Goal: Task Accomplishment & Management: Complete application form

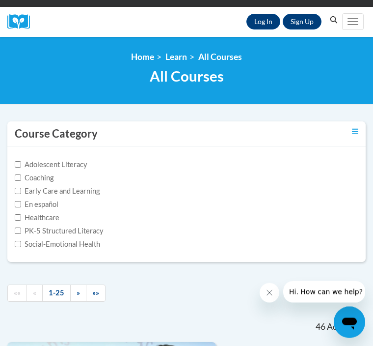
scroll to position [98, 0]
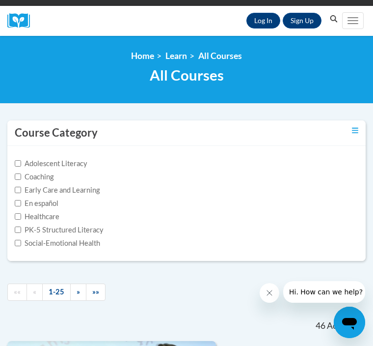
click at [17, 191] on input "Early Care and Learning" at bounding box center [18, 190] width 6 height 6
checkbox input "true"
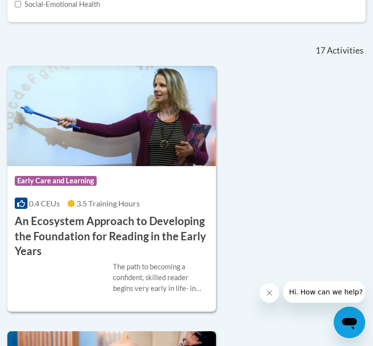
scroll to position [357, 0]
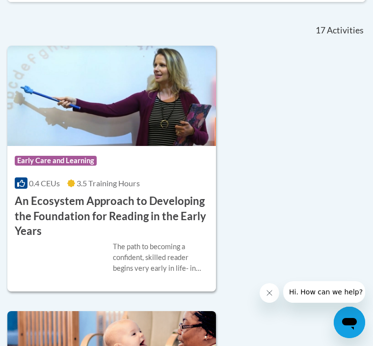
click at [123, 197] on h3 "An Ecosystem Approach to Developing the Foundation for Reading in the Early Yea…" at bounding box center [112, 216] width 194 height 45
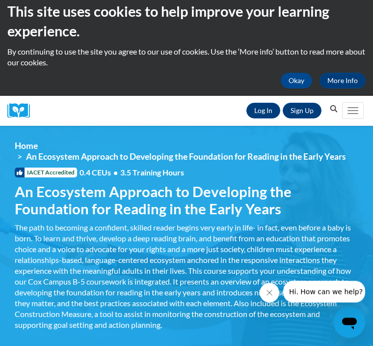
scroll to position [8, 0]
click at [259, 113] on link "Log In" at bounding box center [264, 111] width 34 height 16
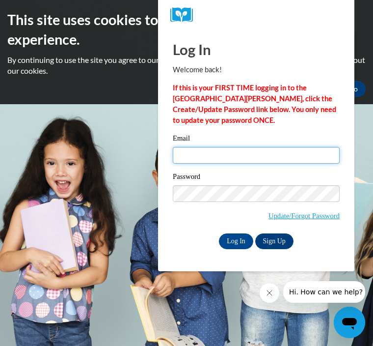
click at [211, 160] on input "Email" at bounding box center [256, 155] width 167 height 17
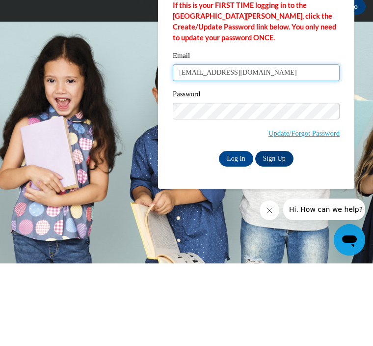
type input "paulettecarson679@yahoo.com"
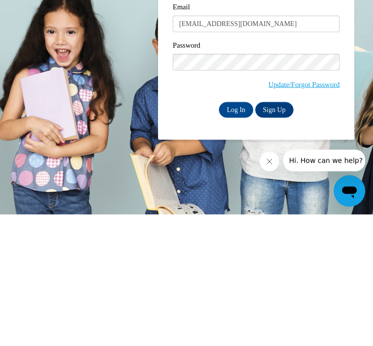
click at [243, 233] on input "Log In" at bounding box center [236, 241] width 34 height 16
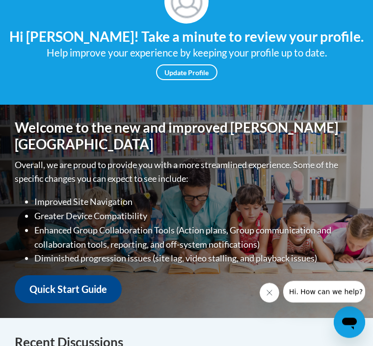
scroll to position [180, 0]
